Goal: Information Seeking & Learning: Get advice/opinions

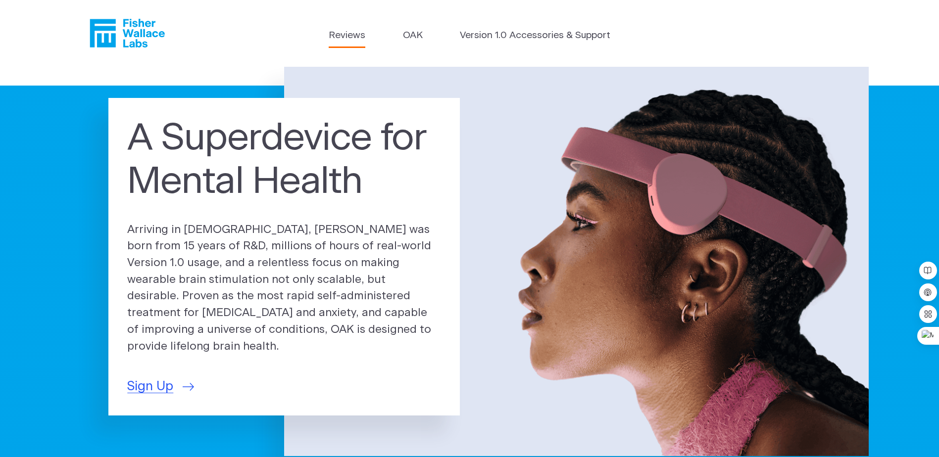
click at [354, 40] on link "Reviews" at bounding box center [347, 36] width 37 height 14
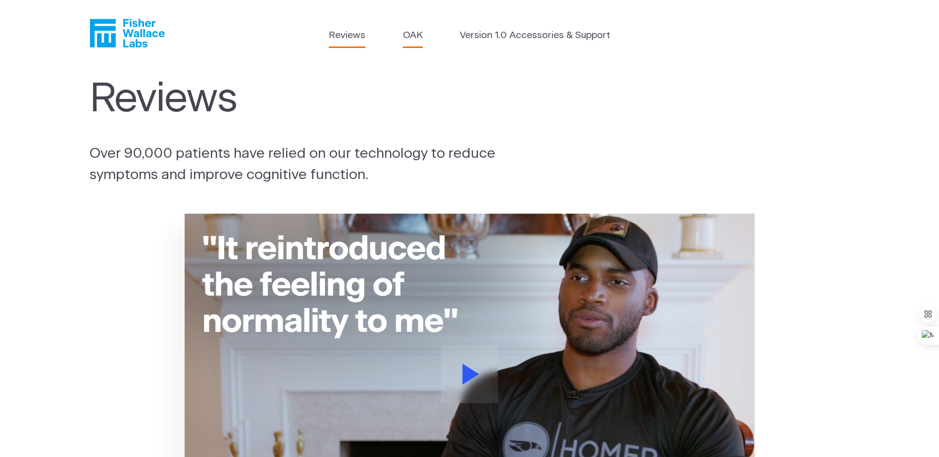
click at [410, 32] on link "OAK" at bounding box center [413, 36] width 20 height 14
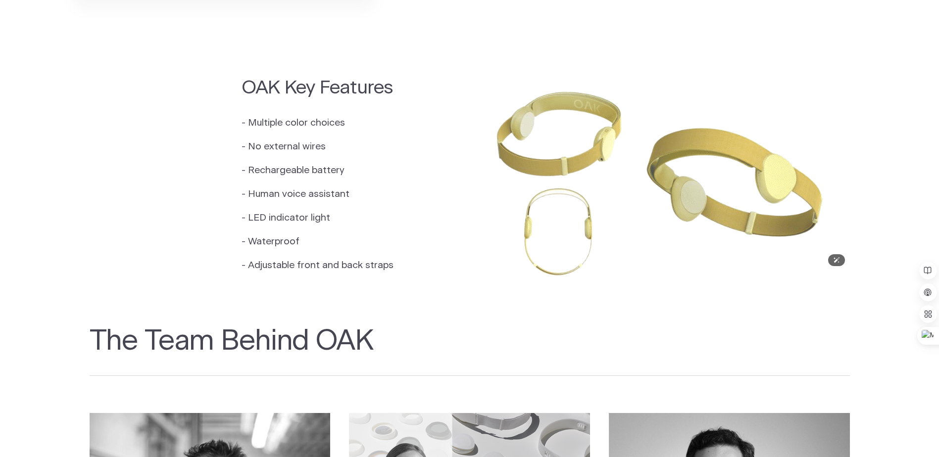
scroll to position [841, 0]
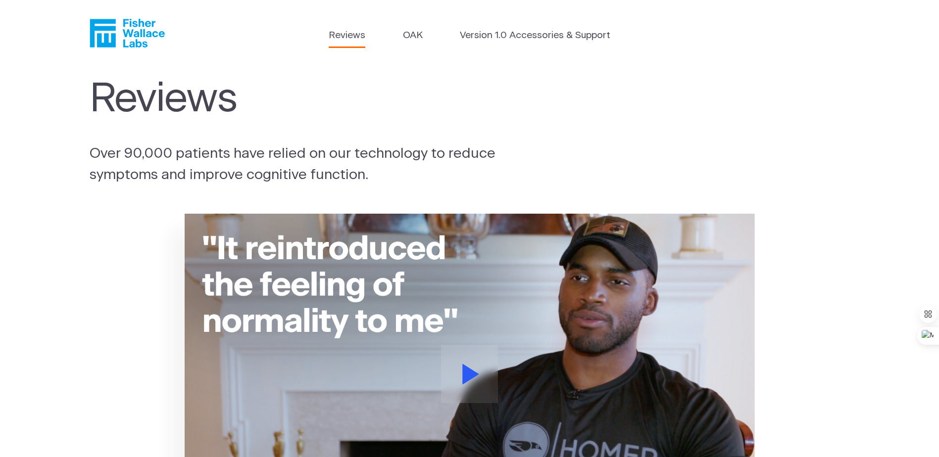
click at [135, 39] on icon "Fisher Wallace" at bounding box center [127, 33] width 75 height 29
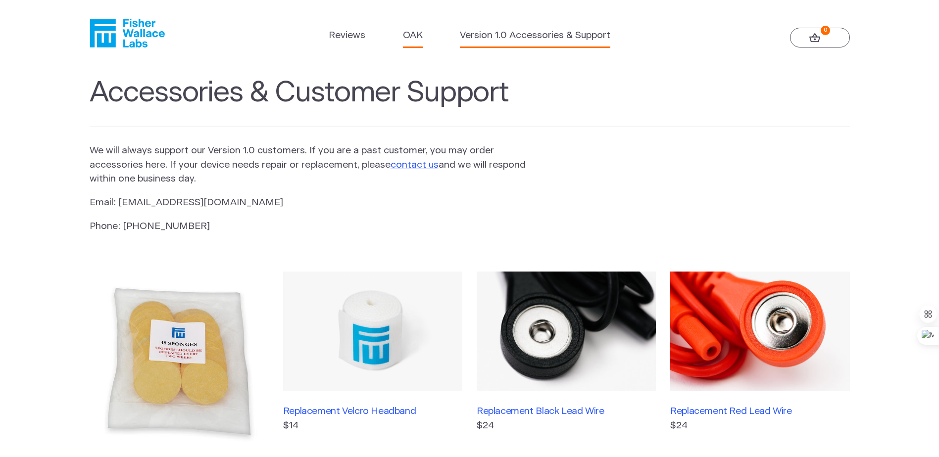
click at [413, 35] on link "OAK" at bounding box center [413, 36] width 20 height 14
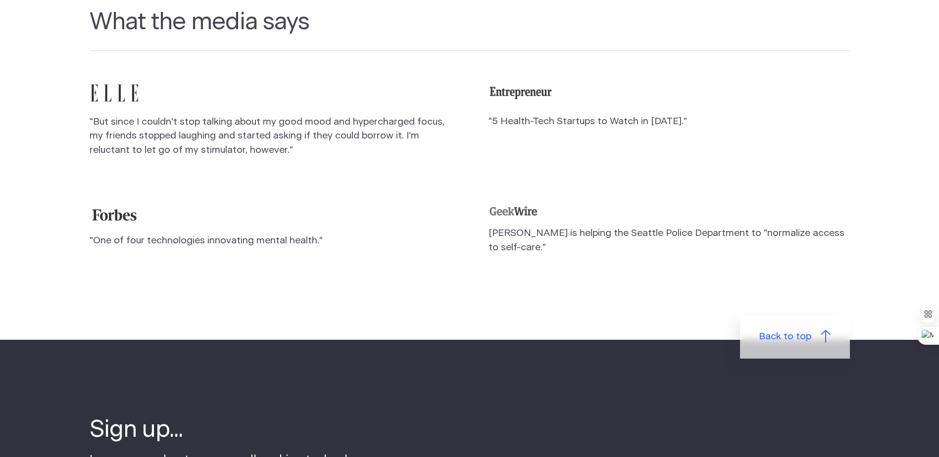
scroll to position [693, 0]
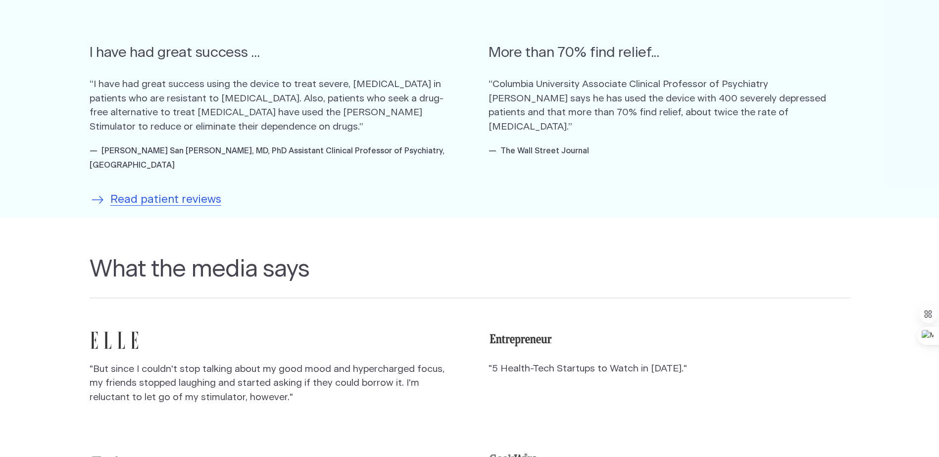
click at [201, 192] on span "Read patient reviews" at bounding box center [165, 200] width 111 height 17
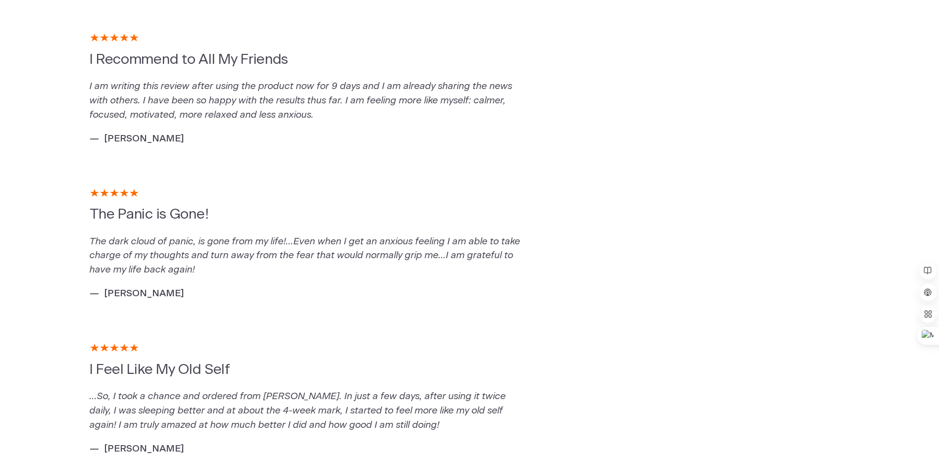
scroll to position [1683, 0]
